Goal: Navigation & Orientation: Find specific page/section

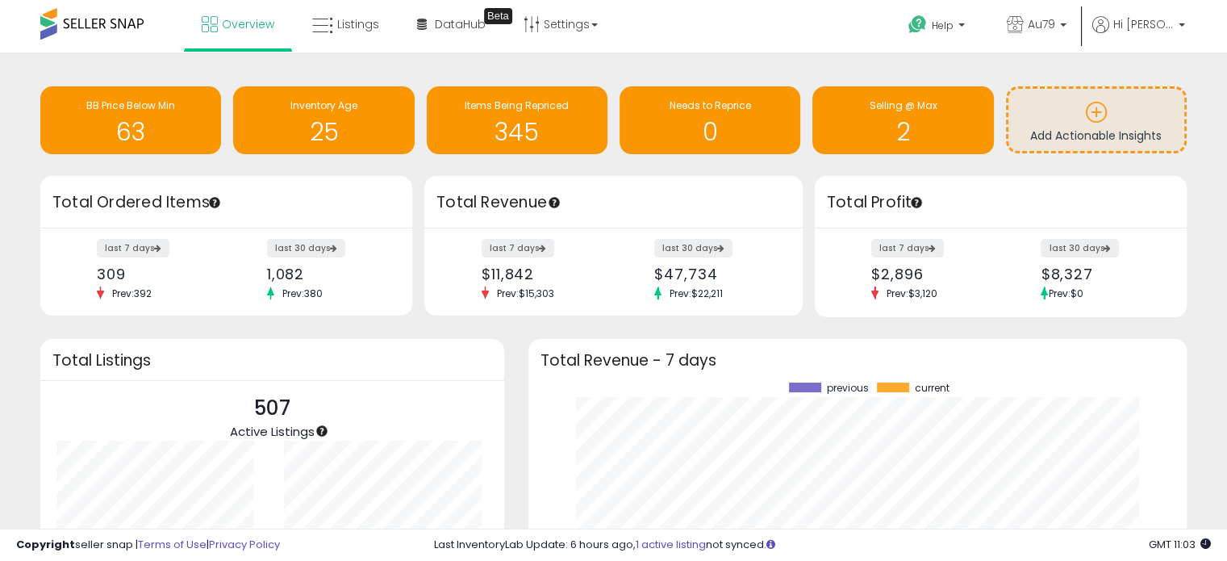
scroll to position [223, 626]
click at [339, 19] on span "Listings" at bounding box center [358, 24] width 42 height 16
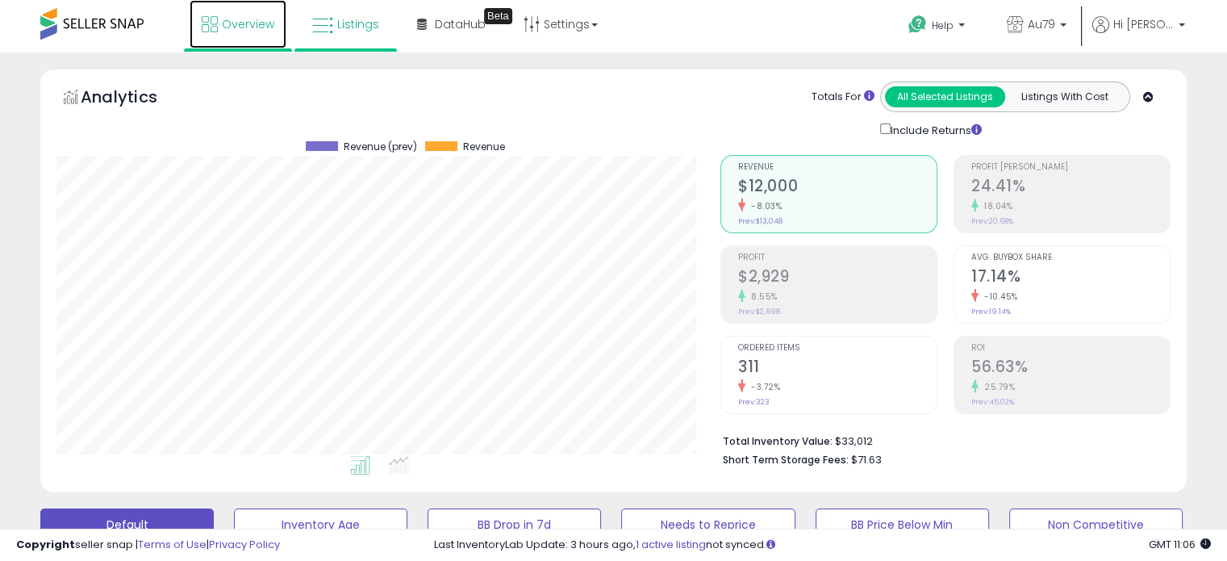
click at [235, 15] on link "Overview" at bounding box center [238, 24] width 97 height 48
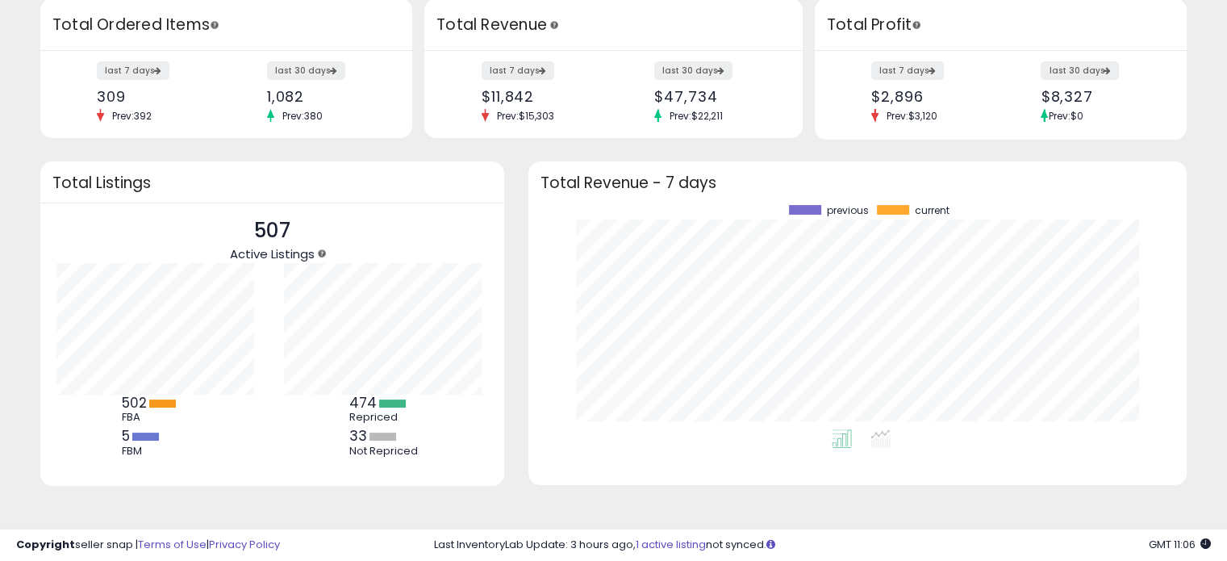
scroll to position [183, 0]
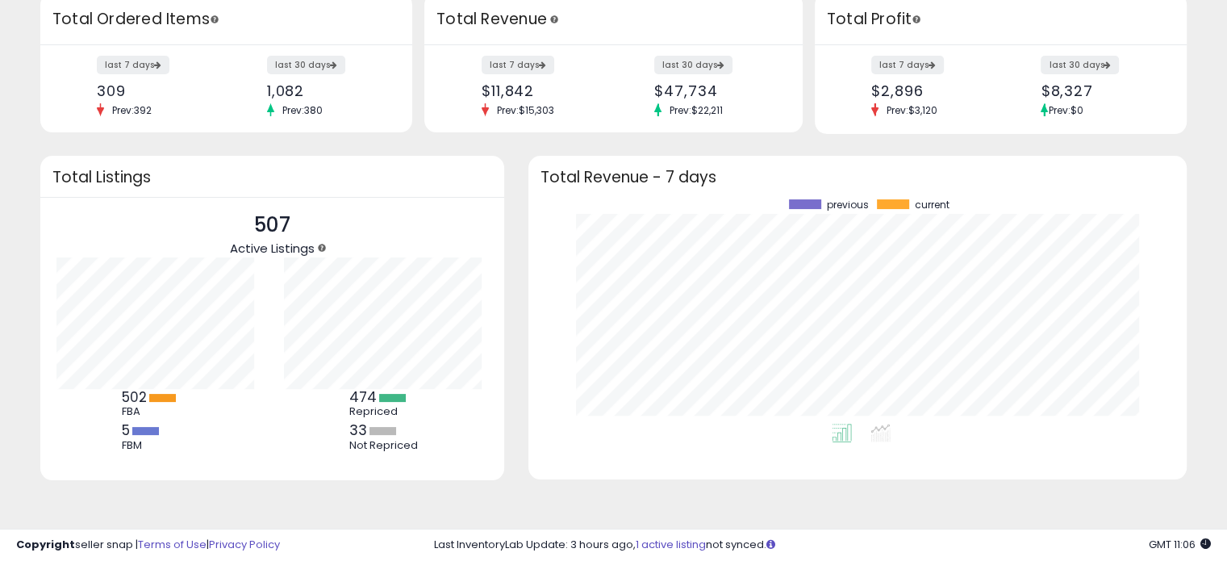
click at [235, 15] on h3 "Total Ordered Items" at bounding box center [226, 19] width 348 height 23
